Goal: Transaction & Acquisition: Purchase product/service

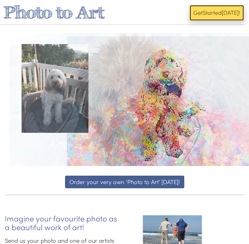
click at [198, 19] on button "Get Start ed Today!" at bounding box center [217, 13] width 55 height 16
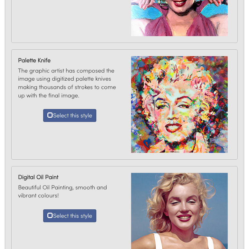
scroll to position [507, 0]
